Goal: Transaction & Acquisition: Download file/media

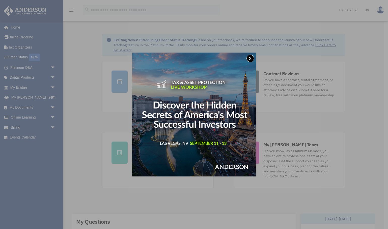
click at [252, 55] on button "x" at bounding box center [251, 59] width 8 height 8
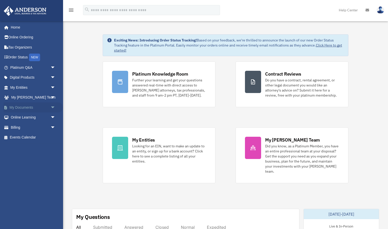
click at [53, 106] on span "arrow_drop_down" at bounding box center [56, 107] width 10 height 10
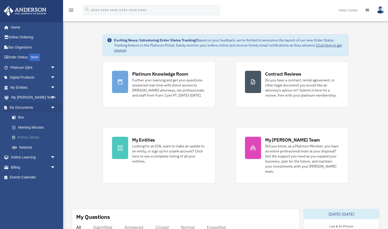
click at [36, 135] on link "Forms Library" at bounding box center [35, 137] width 56 height 10
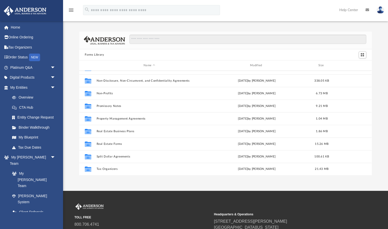
scroll to position [274, 0]
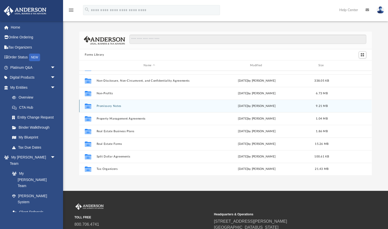
click at [106, 106] on button "Promissory Notes" at bounding box center [150, 105] width 106 height 3
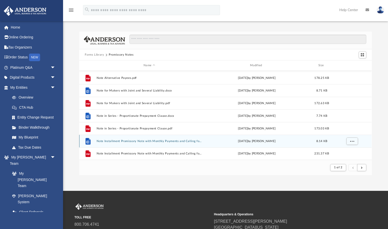
scroll to position [542, 0]
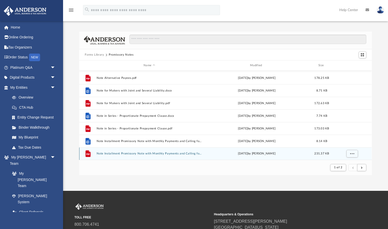
click at [110, 153] on button "Note Installment Promissory Note with Monthly Payments and Calling for Collecti…" at bounding box center [150, 153] width 106 height 3
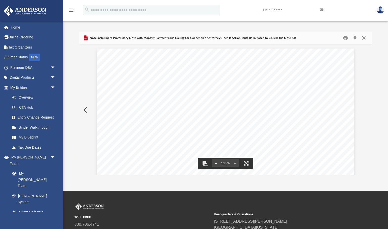
click at [364, 37] on button "Close" at bounding box center [364, 38] width 9 height 8
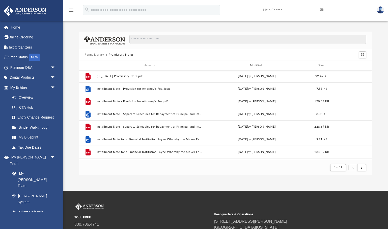
scroll to position [216, 0]
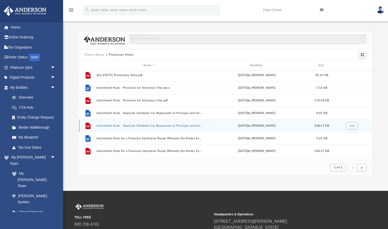
click at [121, 125] on button "Installment Note - Separate Schedules for Repayment of Principal and Interest, …" at bounding box center [150, 125] width 106 height 3
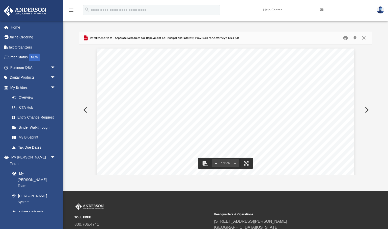
scroll to position [0, 0]
click at [363, 38] on button "Close" at bounding box center [364, 38] width 9 height 8
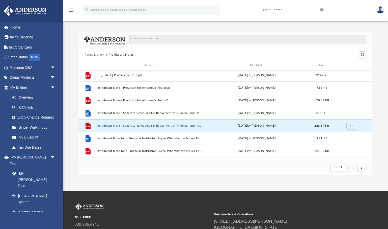
click at [101, 54] on button "Forms Library" at bounding box center [94, 55] width 19 height 5
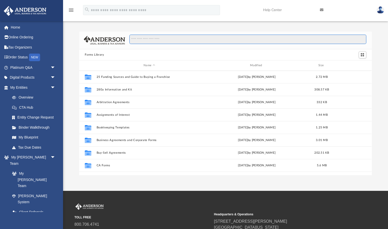
click at [166, 39] on input "Search files and folders" at bounding box center [248, 40] width 237 height 10
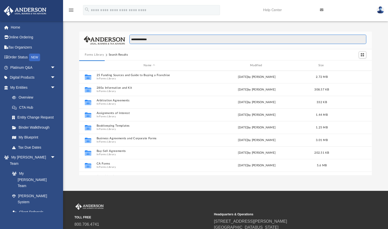
type input "**********"
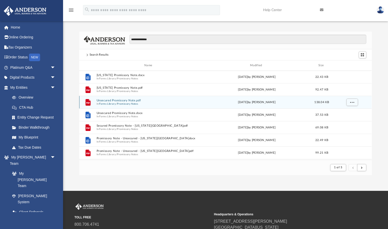
click at [124, 102] on button "Promissory Notes" at bounding box center [127, 103] width 21 height 3
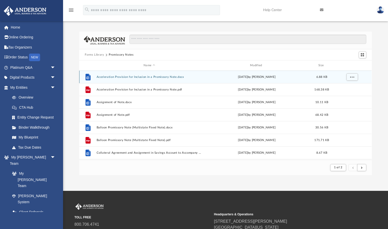
scroll to position [0, 0]
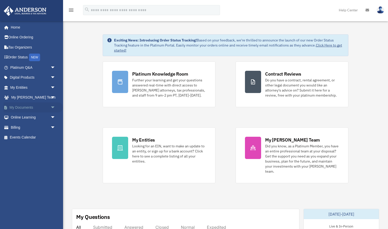
click at [53, 106] on span "arrow_drop_down" at bounding box center [56, 107] width 10 height 10
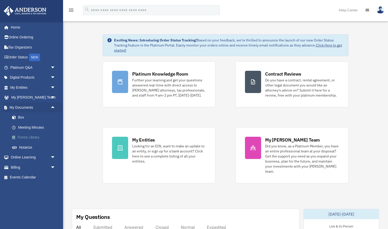
click at [32, 137] on link "Forms Library" at bounding box center [35, 137] width 56 height 10
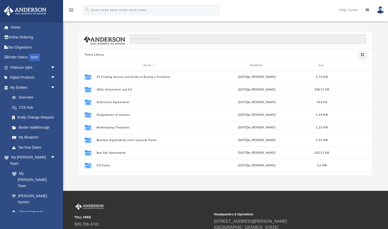
scroll to position [115, 293]
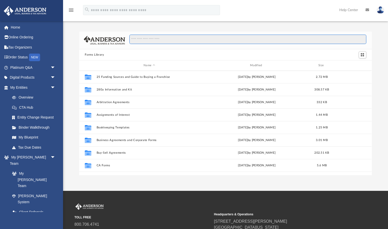
click at [148, 43] on input "Search files and folders" at bounding box center [248, 40] width 237 height 10
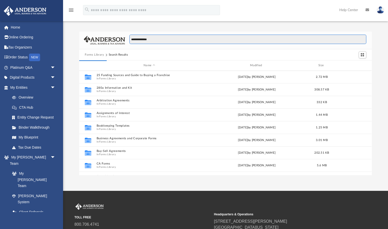
type input "**********"
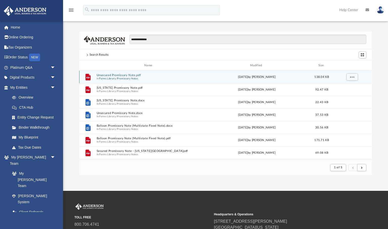
click at [129, 75] on button "Unsecured Promissory Note.pdf" at bounding box center [150, 74] width 106 height 3
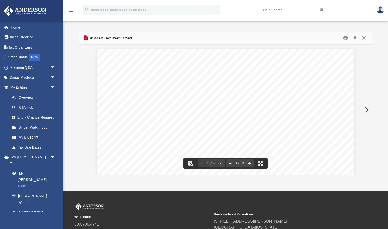
scroll to position [0, 0]
click at [355, 36] on button "Download" at bounding box center [355, 38] width 9 height 8
click at [365, 38] on button "Close" at bounding box center [364, 38] width 9 height 8
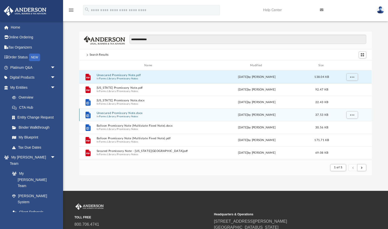
click at [134, 114] on button "Unsecured Promissory Note.docx" at bounding box center [150, 112] width 106 height 3
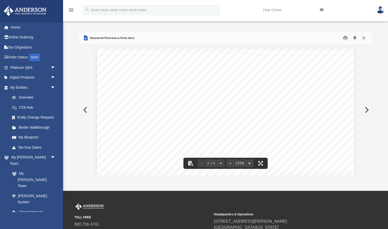
click at [354, 39] on button "Download" at bounding box center [355, 38] width 9 height 8
